Goal: Navigation & Orientation: Find specific page/section

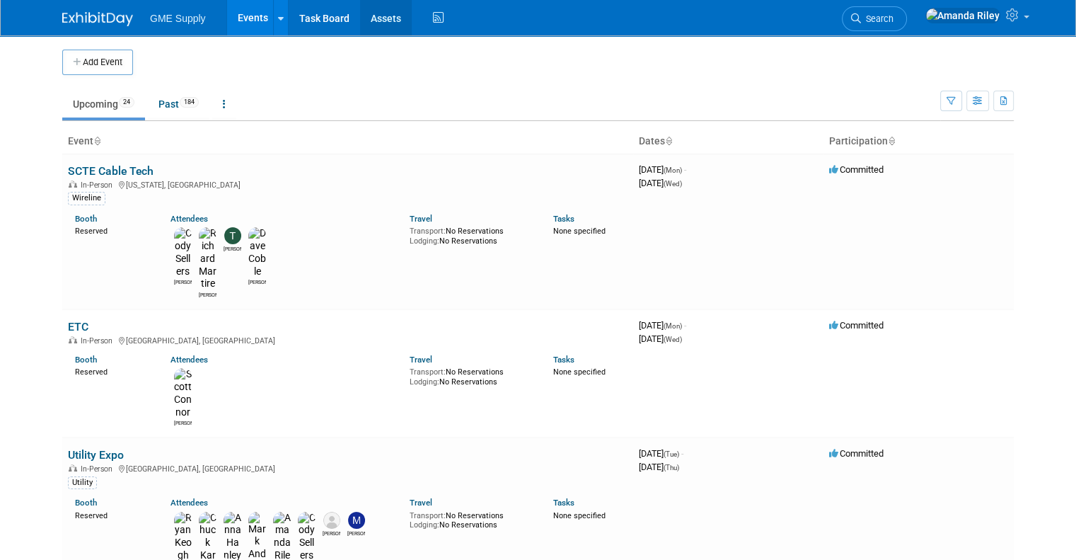
click at [366, 16] on link "Assets" at bounding box center [386, 17] width 52 height 35
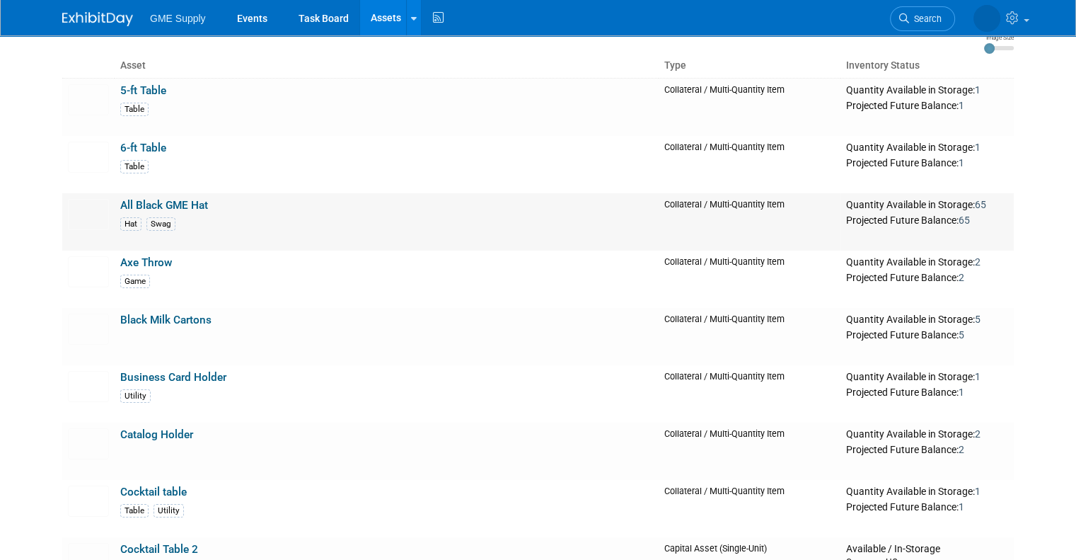
scroll to position [119, 0]
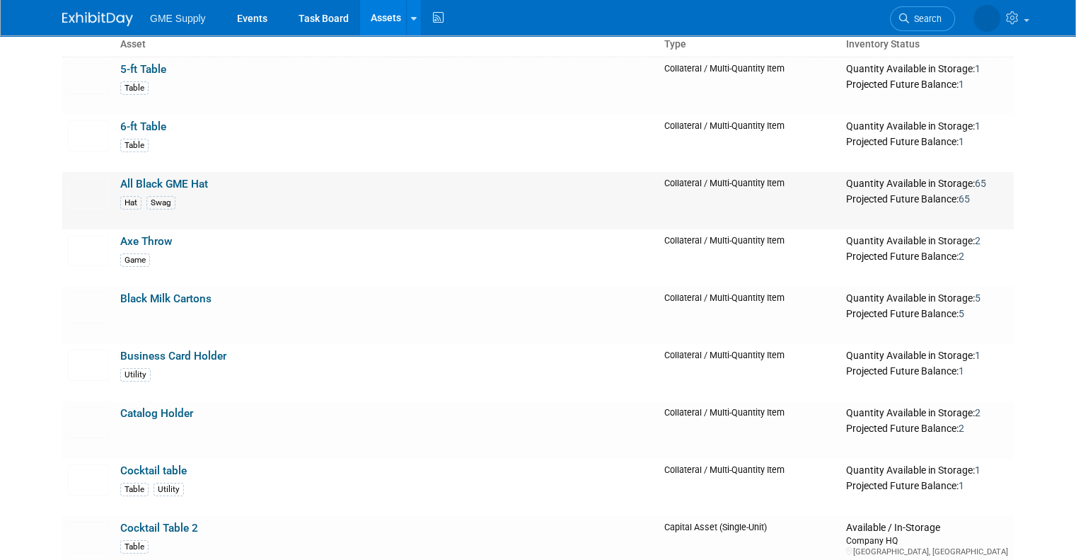
click at [153, 178] on link "All Black GME Hat" at bounding box center [164, 184] width 88 height 13
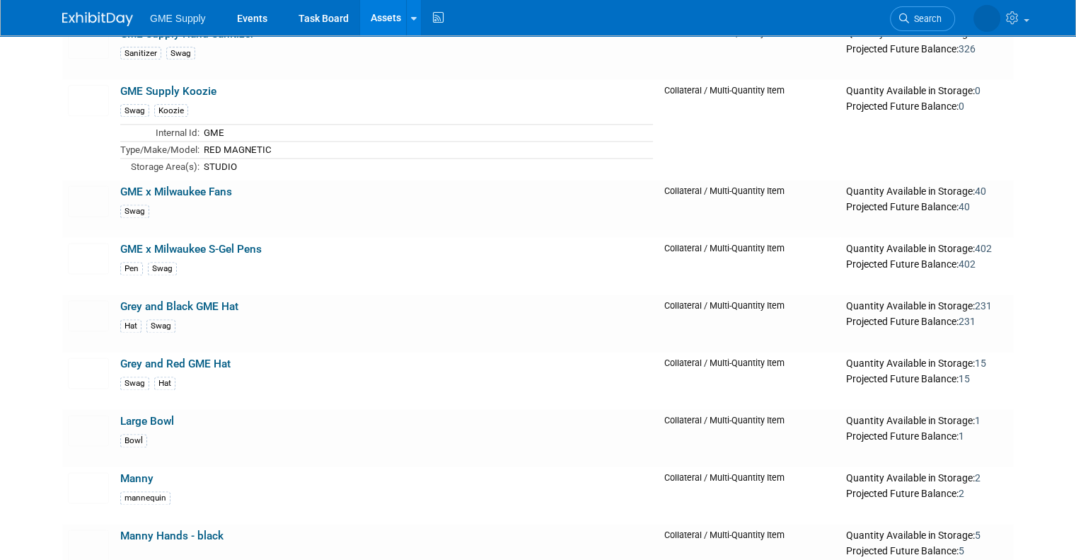
scroll to position [1852, 0]
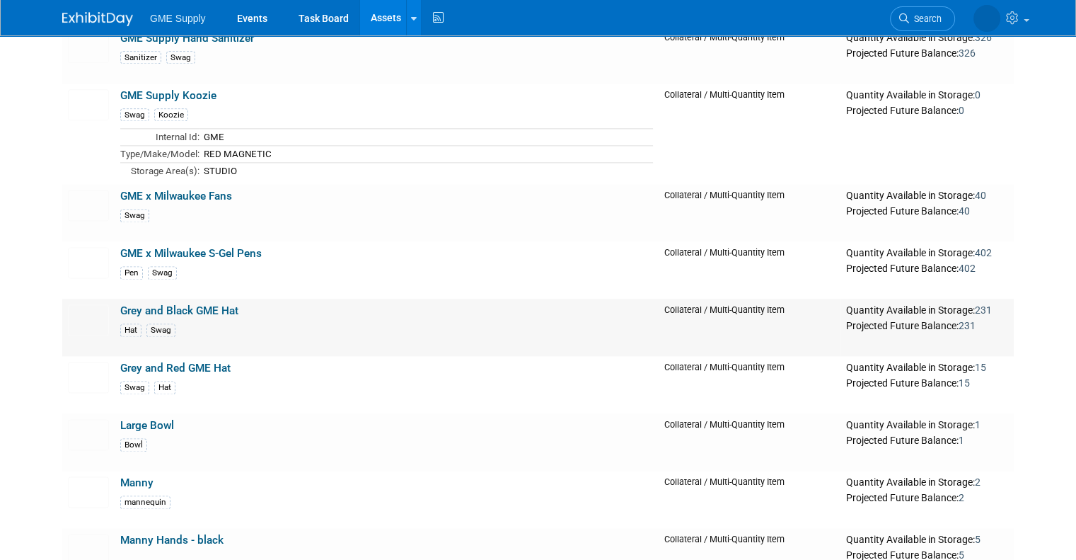
click at [178, 308] on link "Grey and Black GME Hat" at bounding box center [179, 310] width 118 height 13
